Goal: Task Accomplishment & Management: Manage account settings

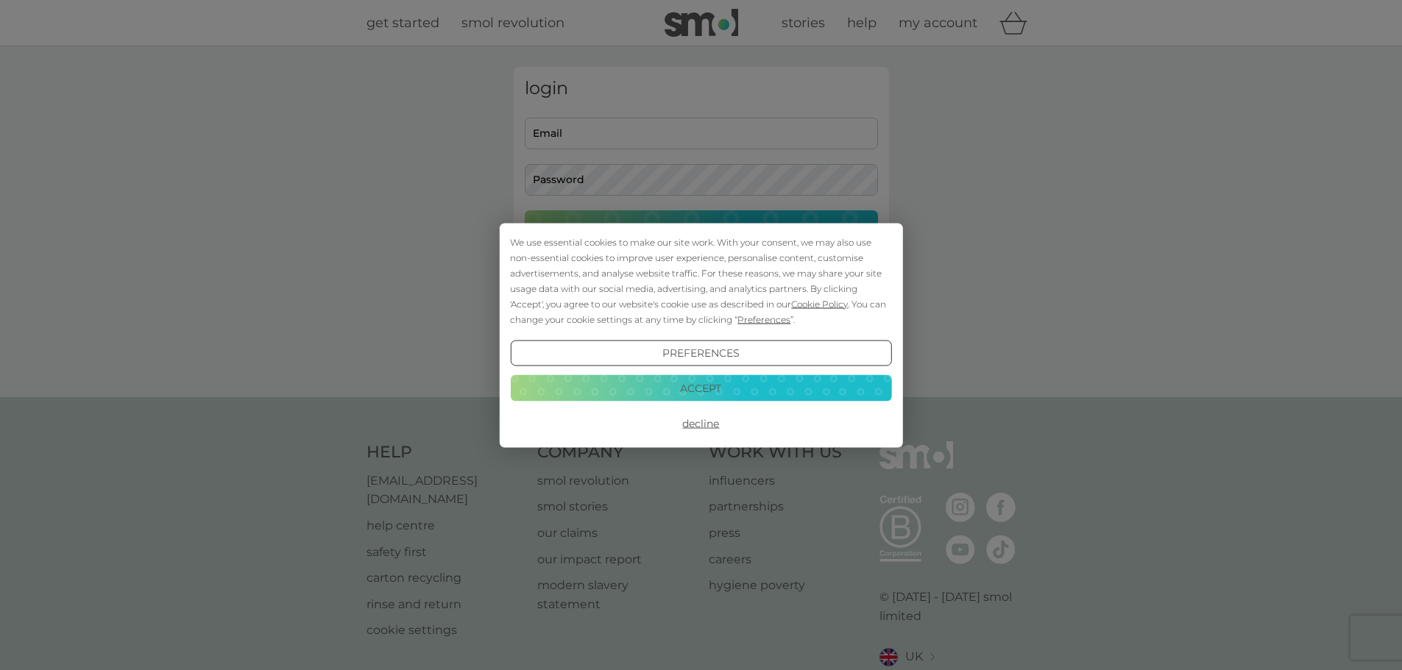
click at [1120, 213] on div "We use essential cookies to make our site work. With your consent, we may also …" at bounding box center [701, 335] width 1402 height 670
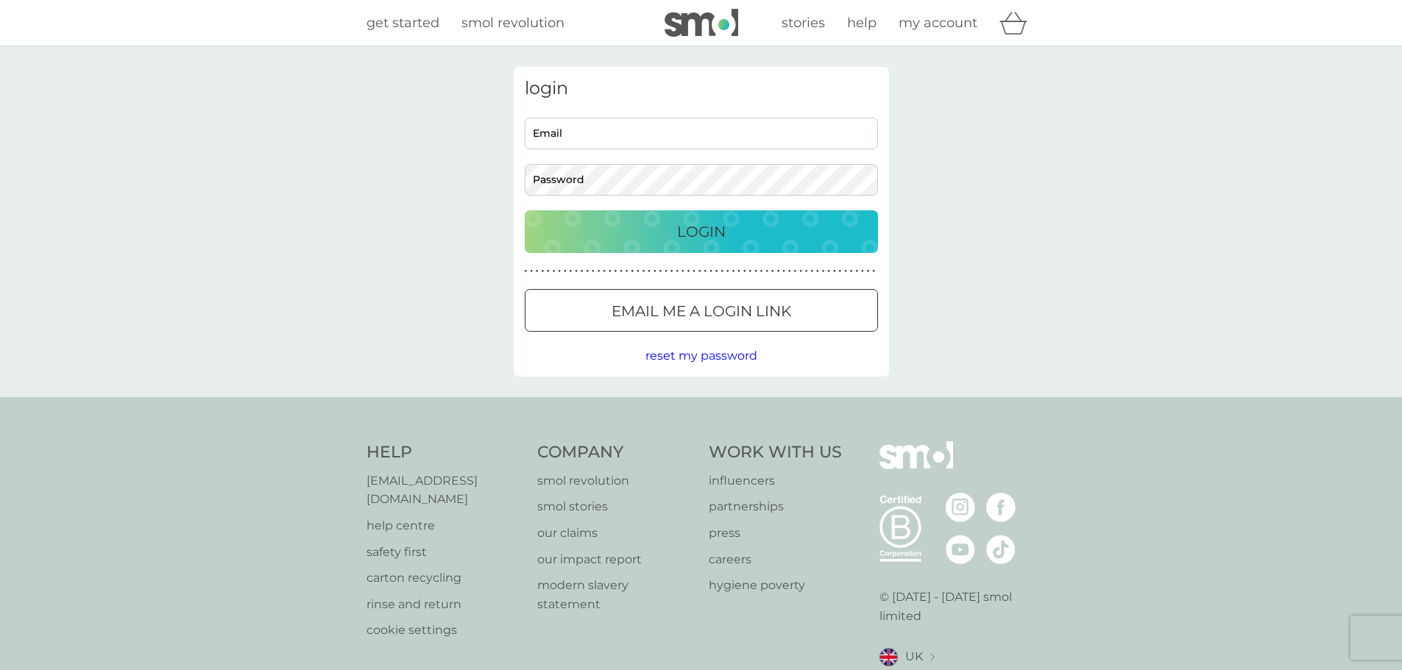
drag, startPoint x: 639, startPoint y: 124, endPoint x: 646, endPoint y: 133, distance: 11.6
click at [639, 124] on input "Email" at bounding box center [701, 134] width 353 height 32
type input "kelly@smolproducts.com"
click at [525, 210] on button "Login" at bounding box center [701, 231] width 353 height 43
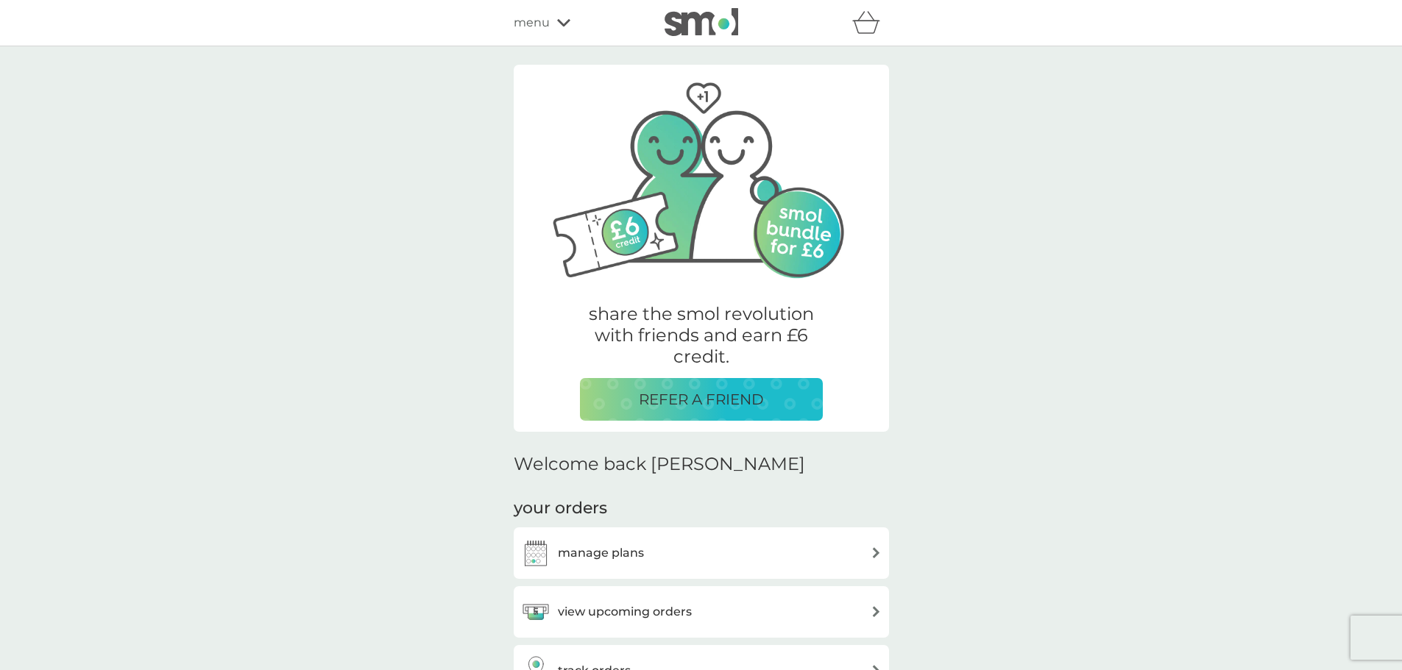
click at [557, 18] on icon at bounding box center [563, 22] width 13 height 9
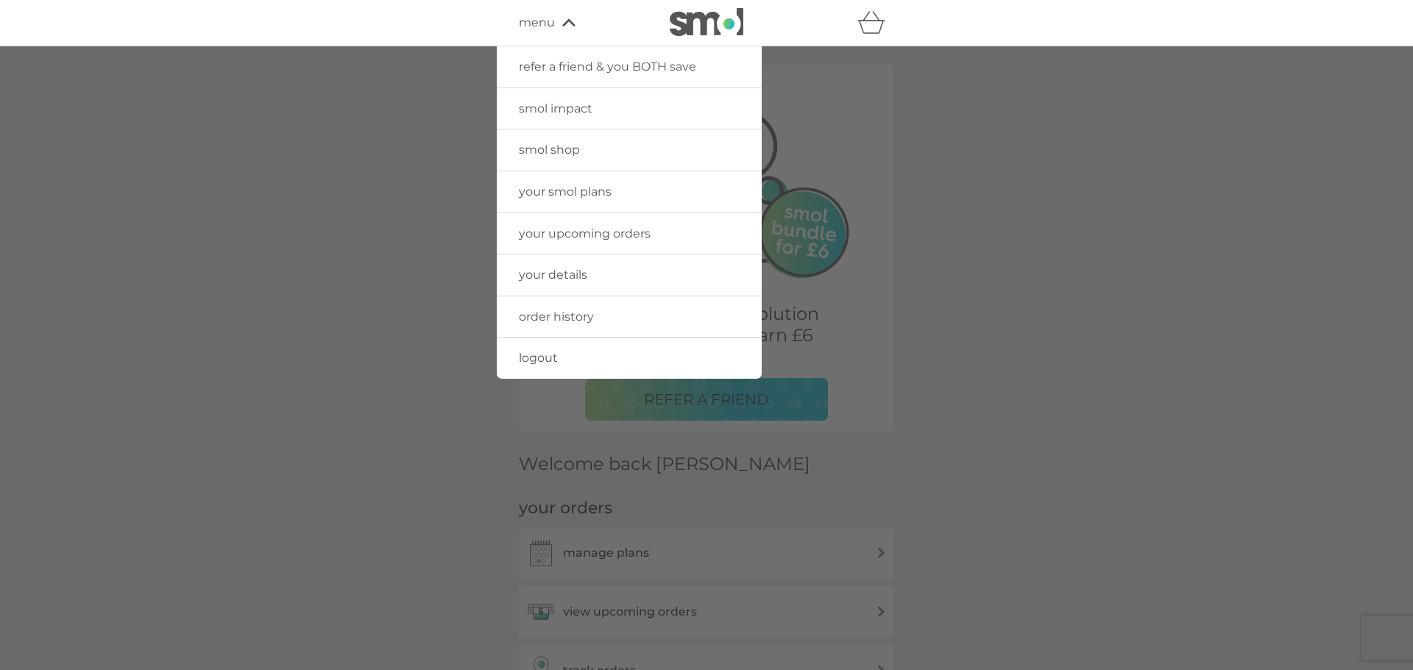
drag, startPoint x: 1163, startPoint y: 343, endPoint x: 608, endPoint y: 138, distance: 592.1
click at [1162, 344] on div at bounding box center [706, 381] width 1413 height 670
